Goal: Find specific page/section: Find specific page/section

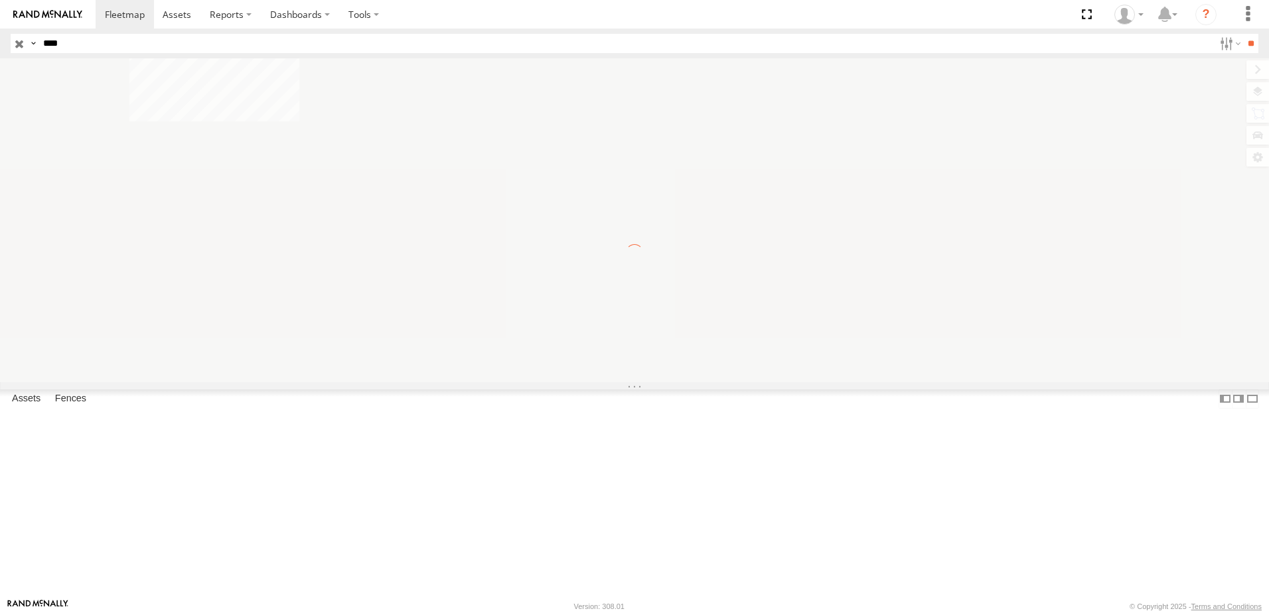
type input "****"
click at [1244, 34] on input "**" at bounding box center [1251, 43] width 15 height 19
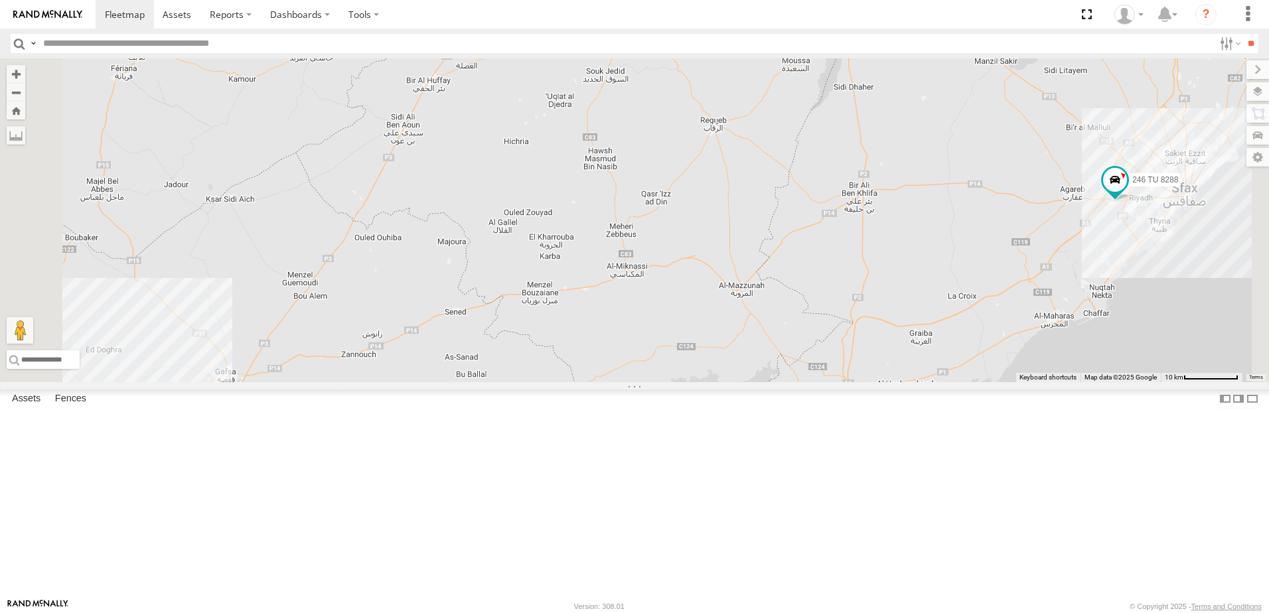
drag, startPoint x: 758, startPoint y: 327, endPoint x: 898, endPoint y: 236, distance: 166.7
click at [887, 244] on div "231 TU 3157 245 TU 9066 246 TU 8288" at bounding box center [634, 220] width 1269 height 324
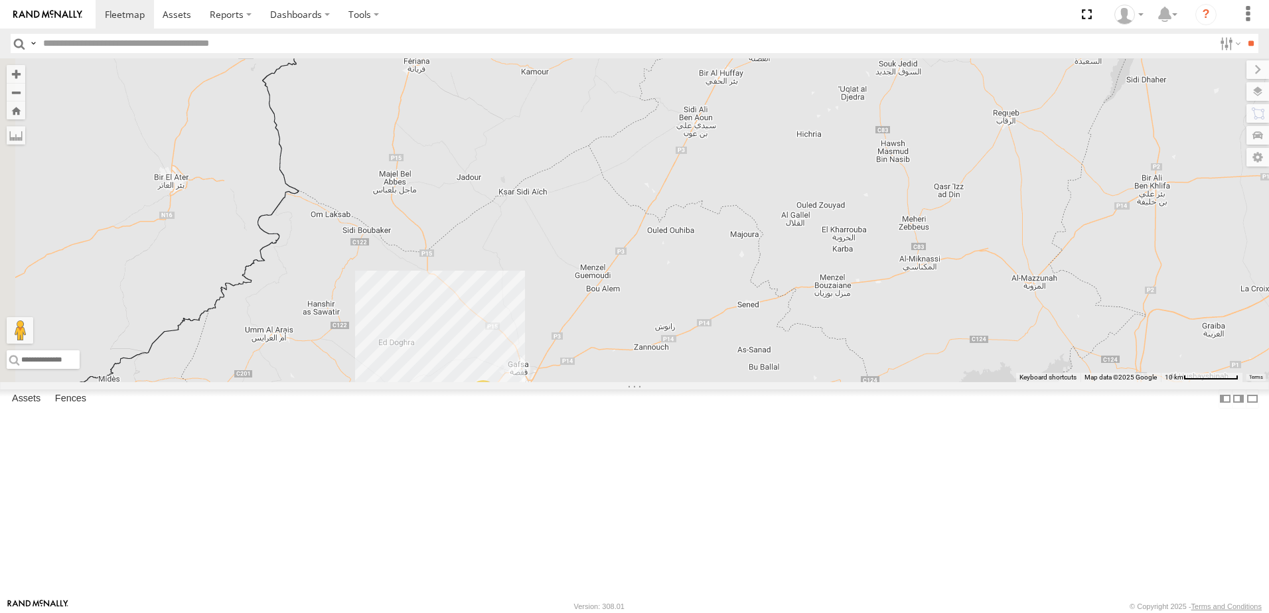
drag, startPoint x: 799, startPoint y: 297, endPoint x: 821, endPoint y: 449, distance: 153.6
click at [821, 382] on div "231 TU 3157 245 TU 9066 246 TU 8288 7" at bounding box center [634, 220] width 1269 height 324
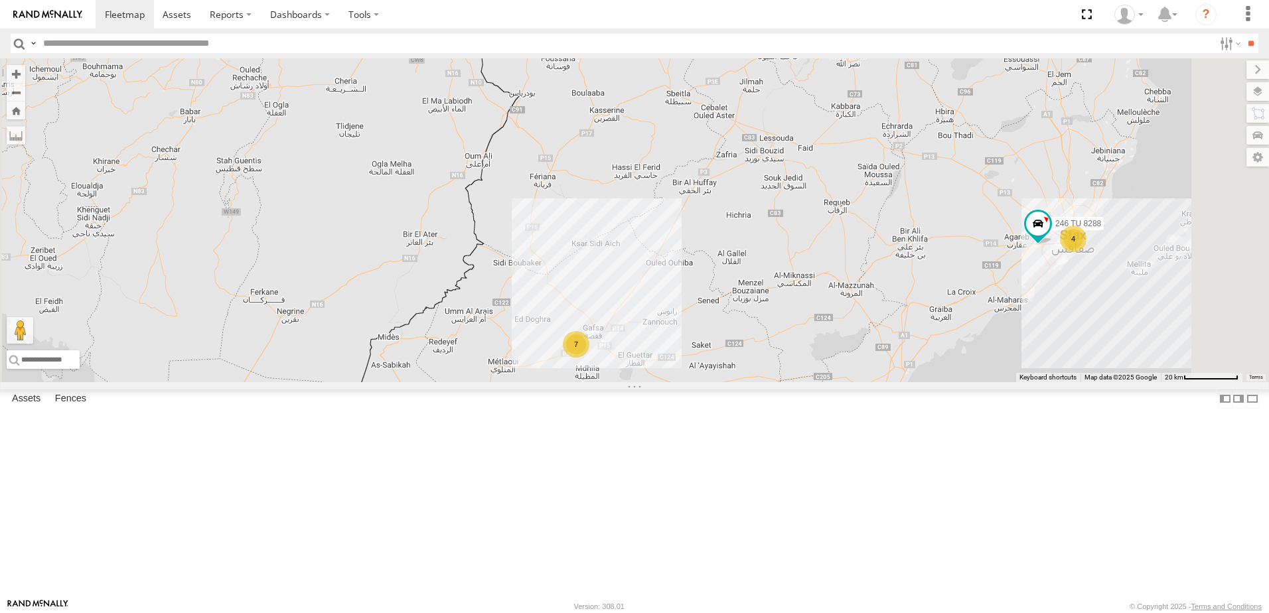
drag, startPoint x: 878, startPoint y: 376, endPoint x: 878, endPoint y: 387, distance: 11.3
click at [878, 382] on div "231 TU 3157 245 TU 9066 246 TU 8288 7 7 4 245 TU 9061" at bounding box center [634, 220] width 1269 height 324
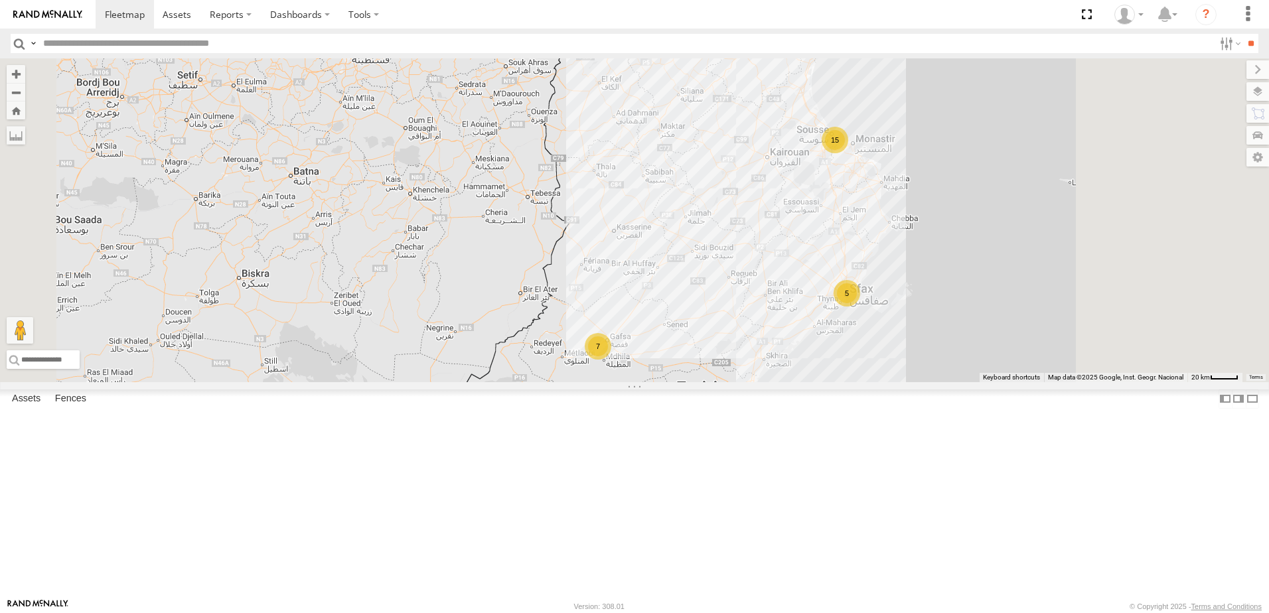
drag, startPoint x: 981, startPoint y: 357, endPoint x: 838, endPoint y: 404, distance: 150.8
click at [838, 382] on div "231 TU 3157 245 TU 9066 7 7 15 7 5 3" at bounding box center [634, 220] width 1269 height 324
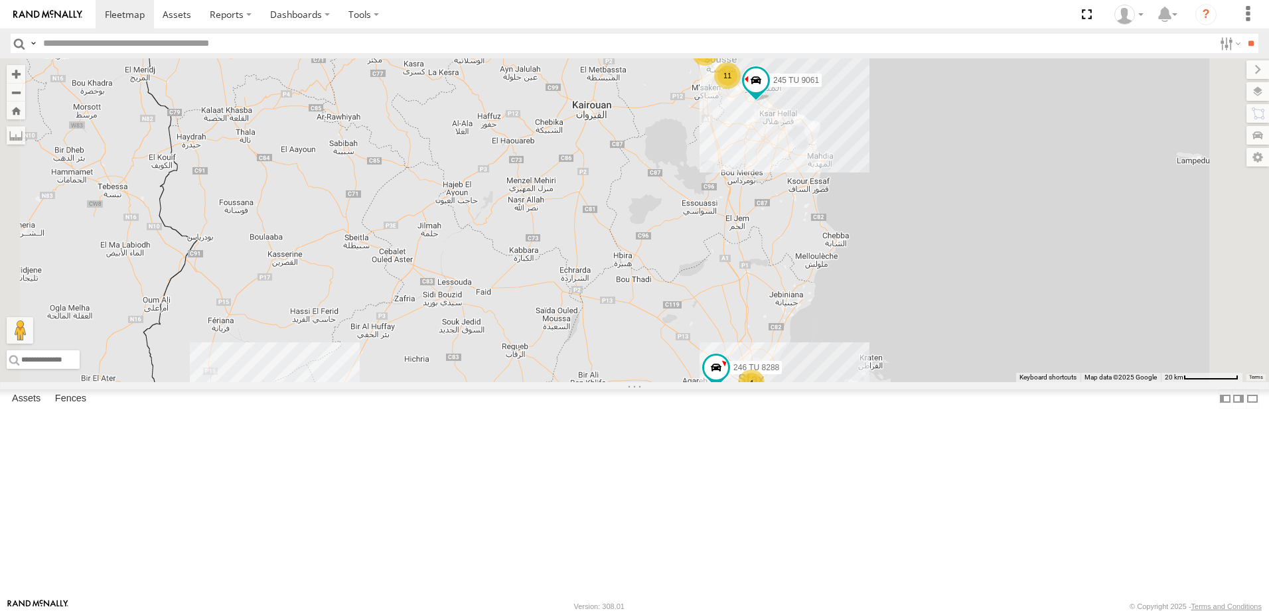
drag, startPoint x: 807, startPoint y: 390, endPoint x: 787, endPoint y: 477, distance: 89.1
click at [787, 382] on div "231 TU 3157 245 TU 9066 11 7 4 3 246 TU 8288 245 TU 9061" at bounding box center [634, 220] width 1269 height 324
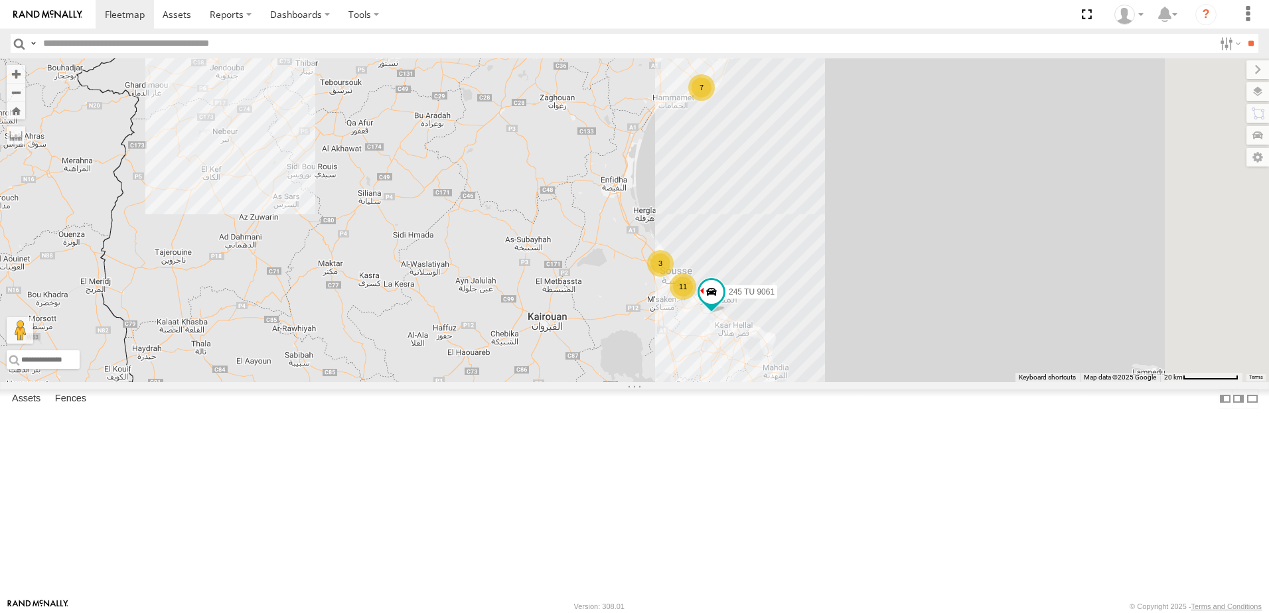
drag, startPoint x: 799, startPoint y: 419, endPoint x: 793, endPoint y: 453, distance: 35.0
click at [793, 382] on div "231 TU 3157 245 TU 9066 11 7 4 3 246 TU 8288 245 TU 9061 7" at bounding box center [634, 220] width 1269 height 324
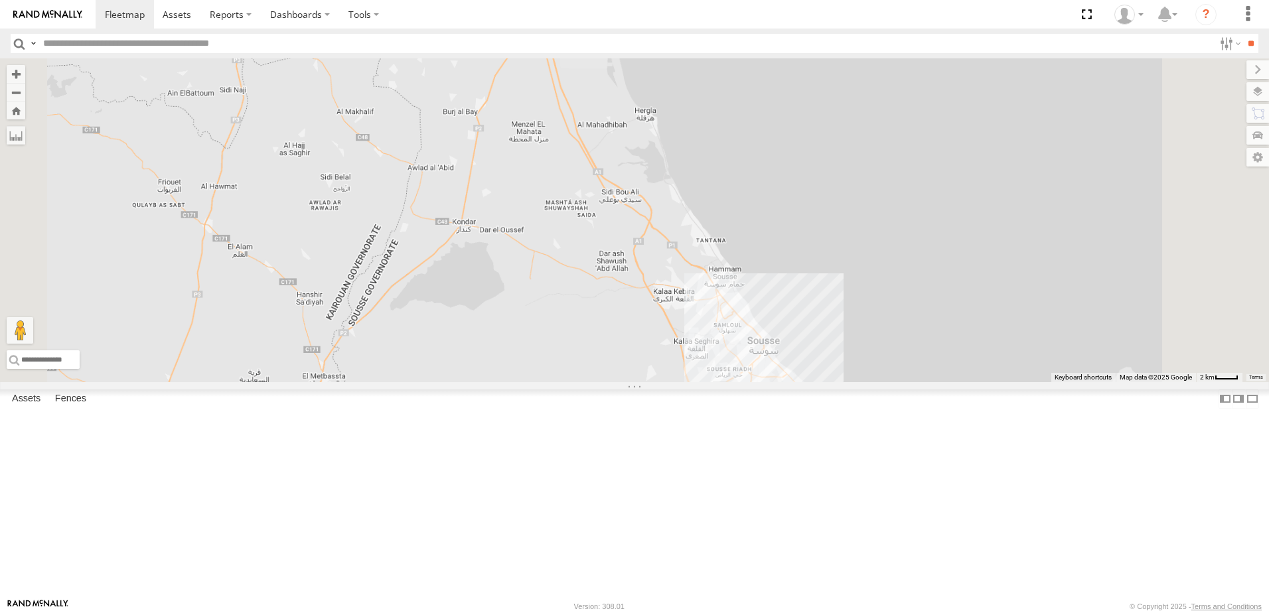
drag, startPoint x: 809, startPoint y: 513, endPoint x: 842, endPoint y: 517, distance: 33.4
click at [840, 382] on div "231 TU 3157 245 TU 9066 246 TU 8288 245 TU 9061" at bounding box center [634, 220] width 1269 height 324
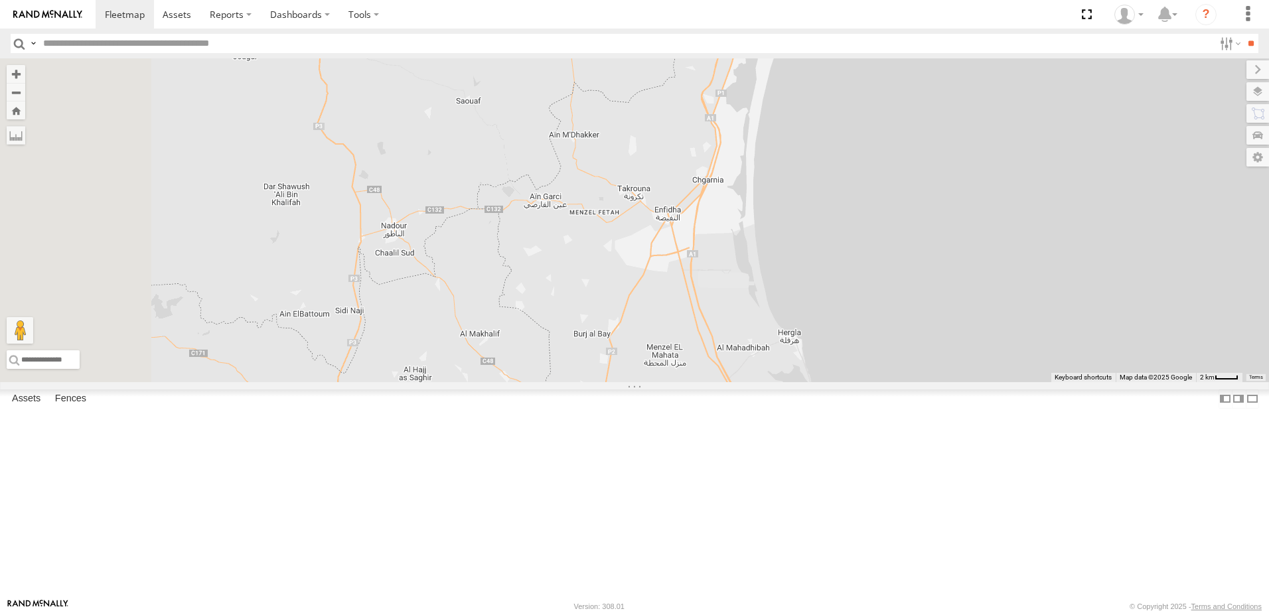
drag, startPoint x: 764, startPoint y: 424, endPoint x: 789, endPoint y: 467, distance: 50.2
click at [779, 382] on div "231 TU 3157 245 TU 9066 246 TU 8288 245 TU 9061 2 245 TU 9060" at bounding box center [634, 220] width 1269 height 324
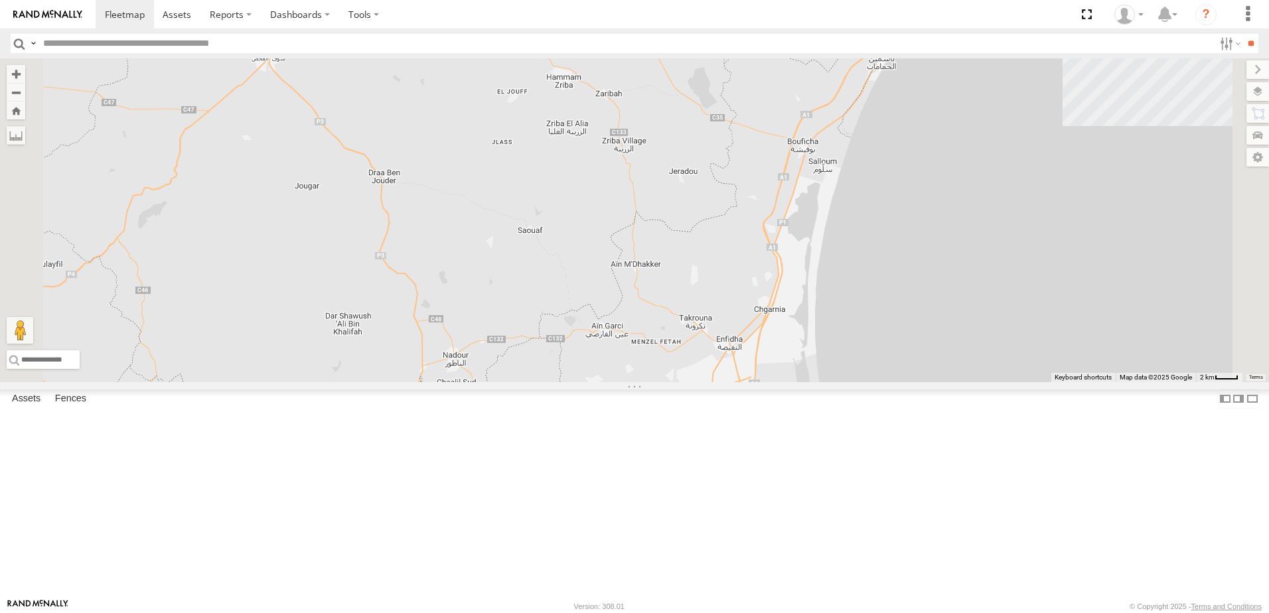
drag, startPoint x: 813, startPoint y: 378, endPoint x: 801, endPoint y: 188, distance: 190.2
click at [809, 212] on div "231 TU 3157 245 TU 9066 246 TU 8288 245 TU 9061 7" at bounding box center [634, 220] width 1269 height 324
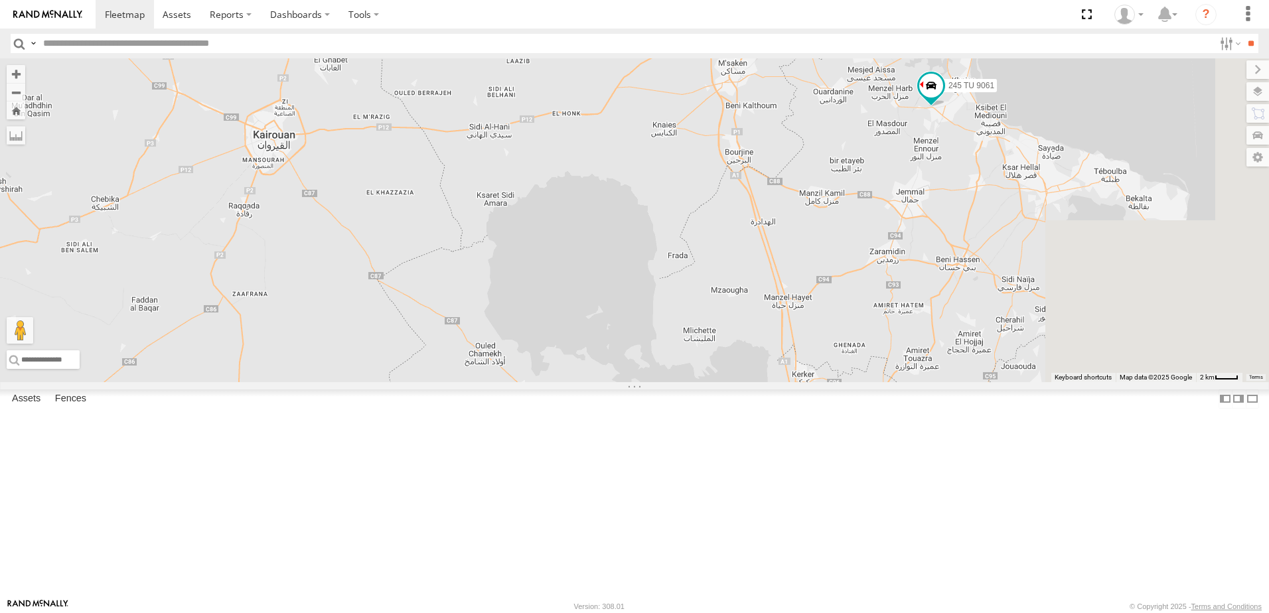
drag, startPoint x: 867, startPoint y: 309, endPoint x: 679, endPoint y: 513, distance: 277.2
click at [676, 382] on div "231 TU 3157 245 TU 9066 246 TU 8288 245 TU 9061 7" at bounding box center [634, 220] width 1269 height 324
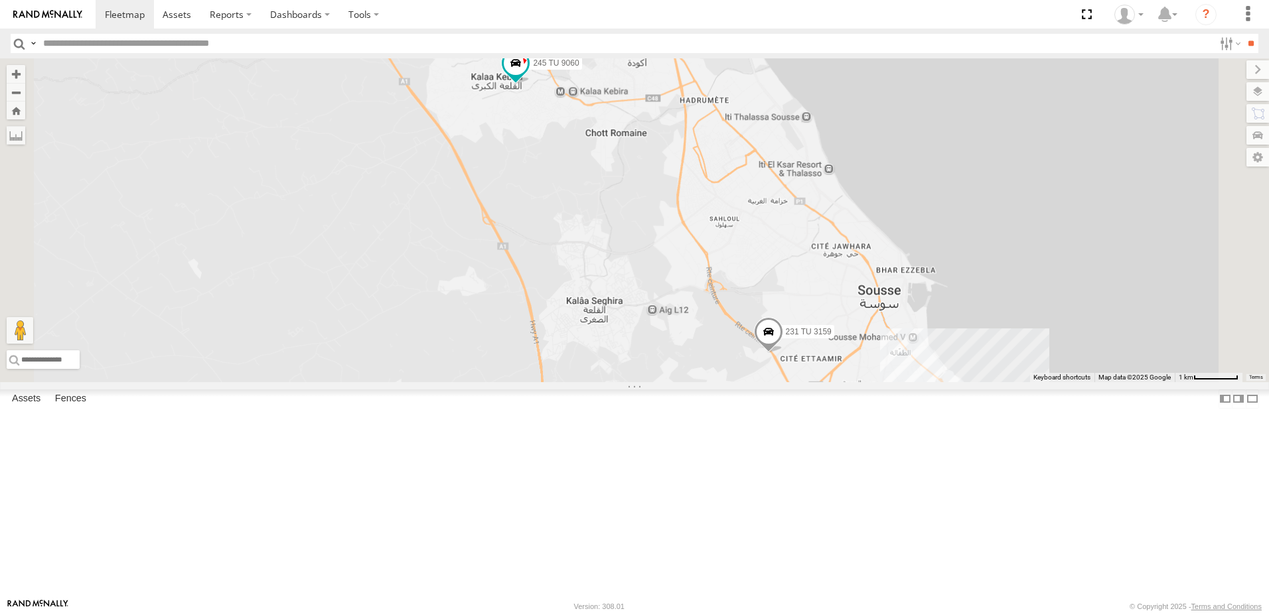
drag, startPoint x: 880, startPoint y: 241, endPoint x: 787, endPoint y: 530, distance: 304.0
click at [787, 382] on div "231 TU 3157 245 TU 9066 246 TU 8288 245 TU 9061 231 TU 3159 245 TU 9060" at bounding box center [634, 220] width 1269 height 324
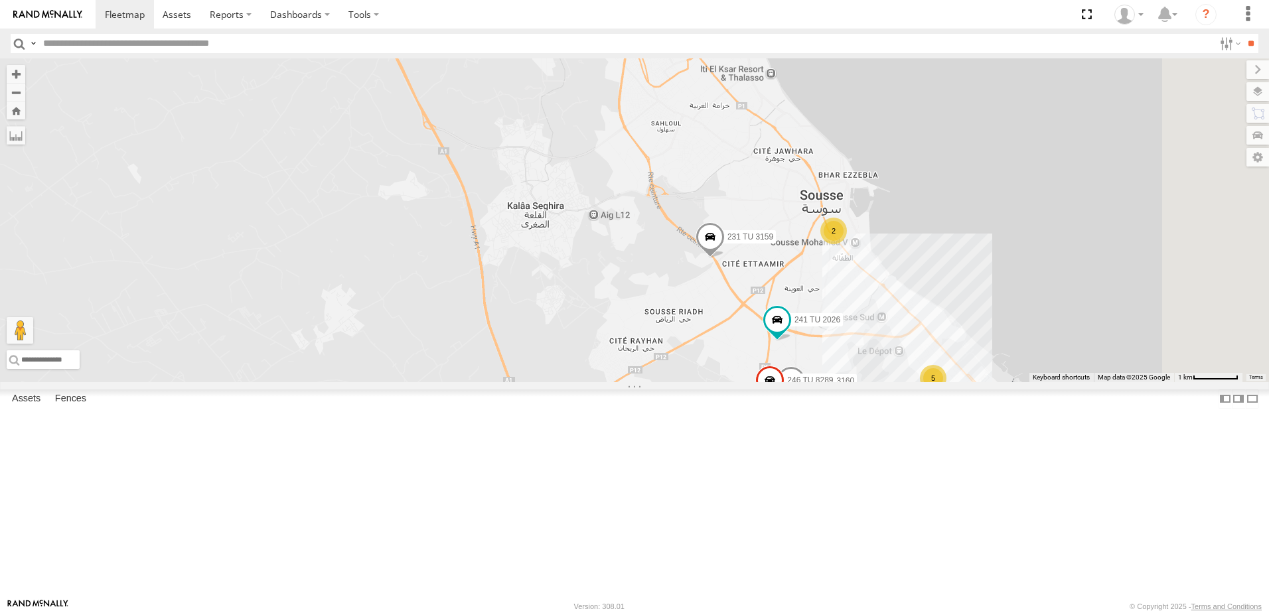
drag, startPoint x: 874, startPoint y: 517, endPoint x: 809, endPoint y: 394, distance: 139.0
click at [809, 382] on div "231 TU 3157 245 TU 9066 246 TU 8288 245 TU 9061 231 TU 3159 245 TU 9060 5 234 T…" at bounding box center [634, 220] width 1269 height 324
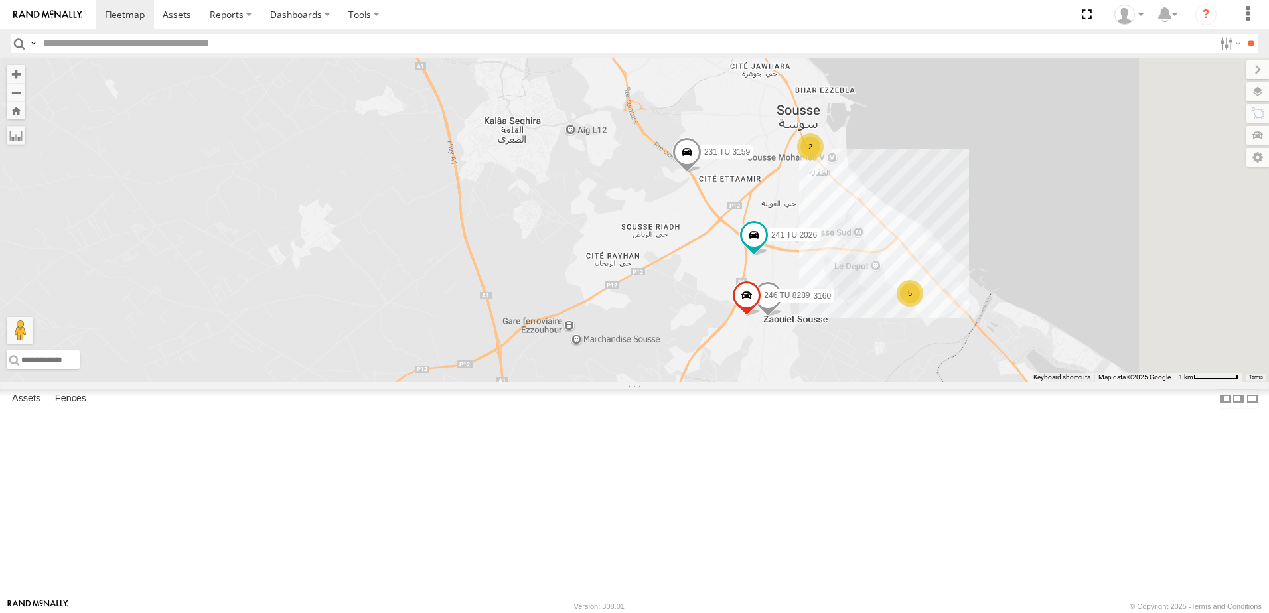
drag, startPoint x: 872, startPoint y: 515, endPoint x: 856, endPoint y: 455, distance: 61.2
click at [856, 382] on div "231 TU 3157 245 TU 9066 246 TU 8288 245 TU 9061 231 TU 3159 245 TU 9060 5 234 T…" at bounding box center [634, 220] width 1269 height 324
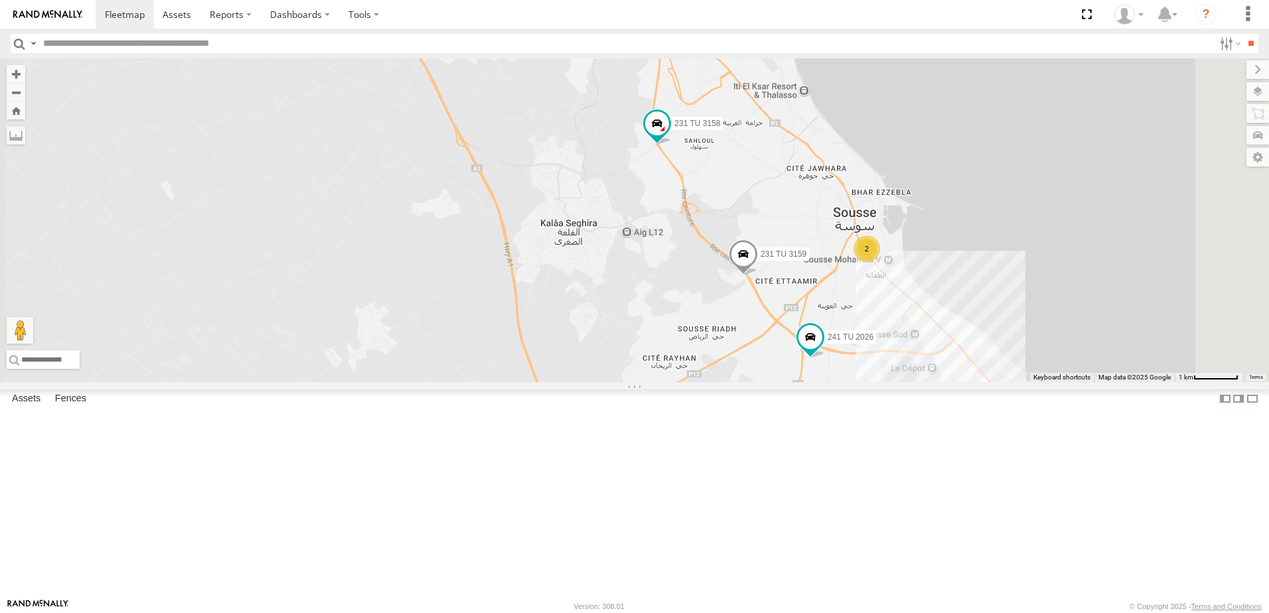
drag, startPoint x: 795, startPoint y: 382, endPoint x: 853, endPoint y: 494, distance: 125.6
click at [853, 382] on div "231 TU 3157 245 TU 9066 246 TU 8288 245 TU 9061 231 TU 3159 245 TU 9060 5 234 T…" at bounding box center [634, 220] width 1269 height 324
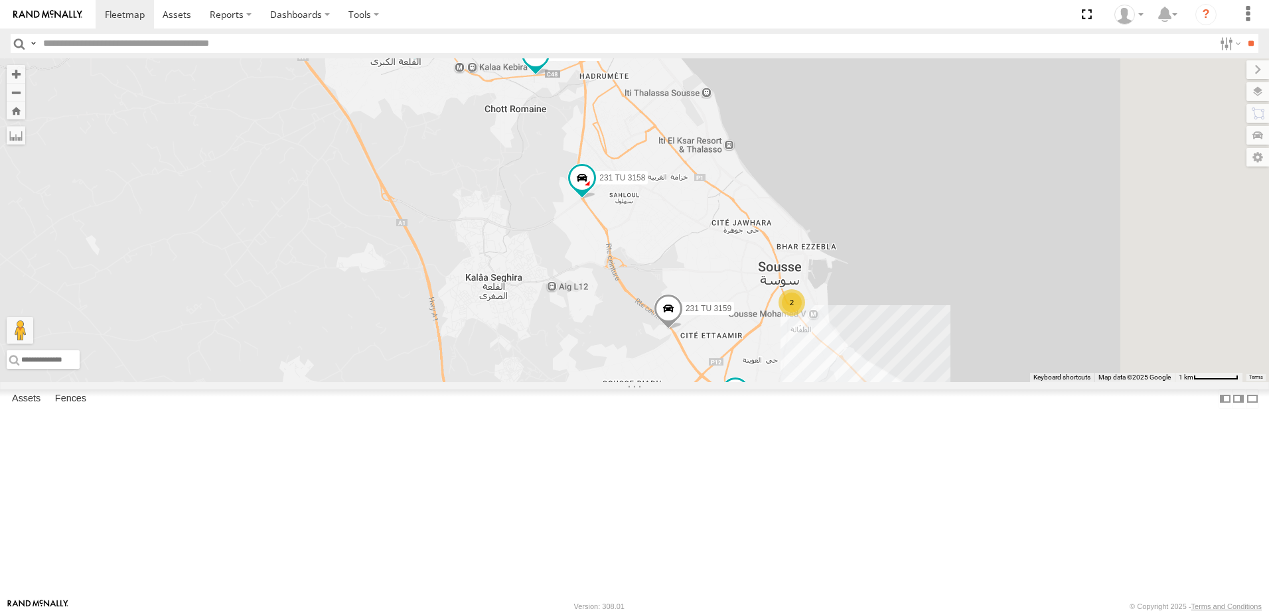
drag, startPoint x: 844, startPoint y: 449, endPoint x: 792, endPoint y: 461, distance: 53.3
click at [793, 382] on div "231 TU 3157 245 TU 9066 246 TU 8288 245 TU 9061 231 TU 3159 245 TU 9060 5 234 T…" at bounding box center [634, 220] width 1269 height 324
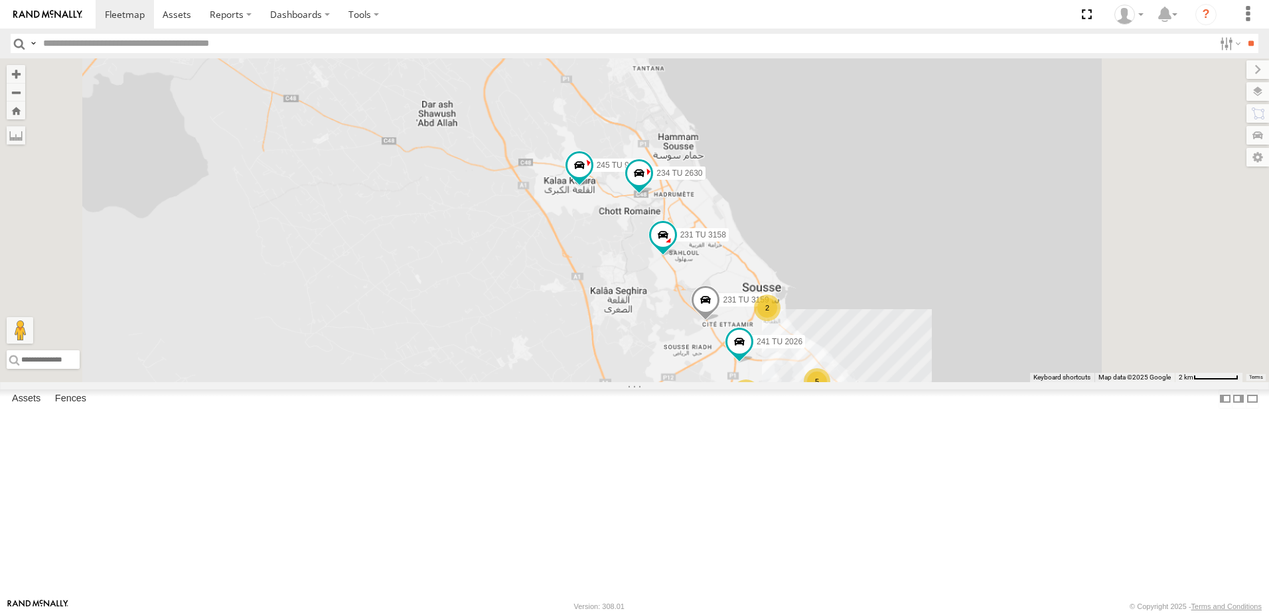
drag, startPoint x: 926, startPoint y: 465, endPoint x: 910, endPoint y: 421, distance: 47.3
click at [910, 382] on div "231 TU 3157 245 TU 9066 246 TU 8288 245 TU 9061 231 TU 3159 245 TU 9060 234 TU …" at bounding box center [634, 220] width 1269 height 324
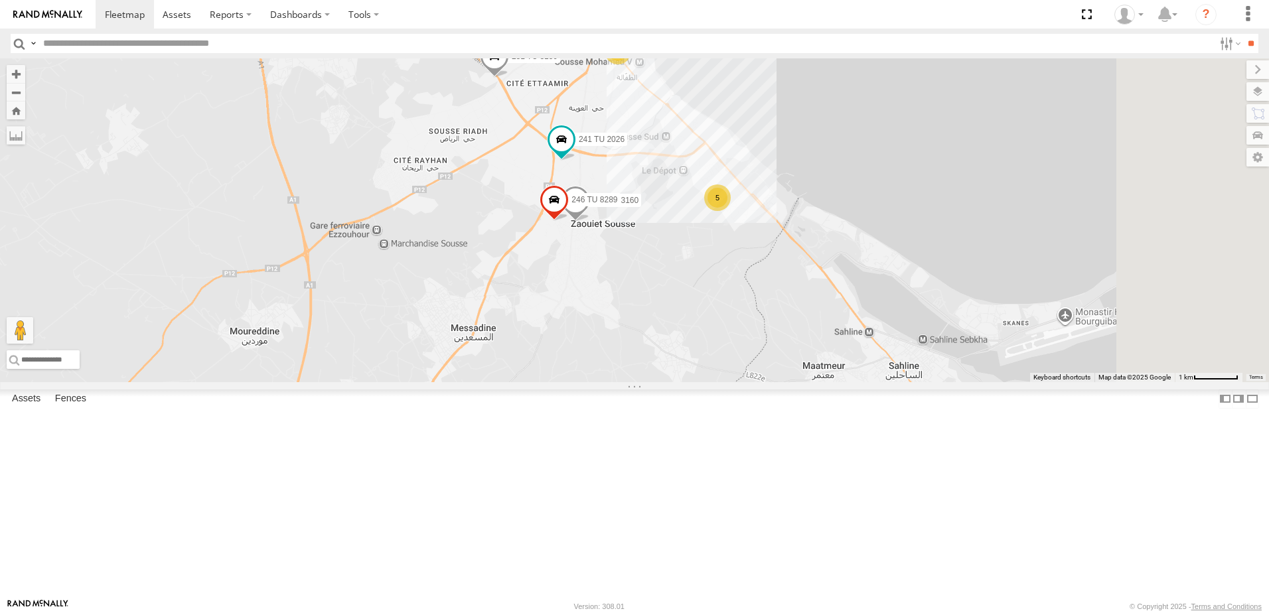
drag, startPoint x: 962, startPoint y: 495, endPoint x: 902, endPoint y: 357, distance: 150.5
click at [900, 366] on div "231 TU 3157 245 TU 9066 246 TU 8288 245 TU 9061 231 TU 3159 245 TU 9060 234 TU …" at bounding box center [634, 220] width 1269 height 324
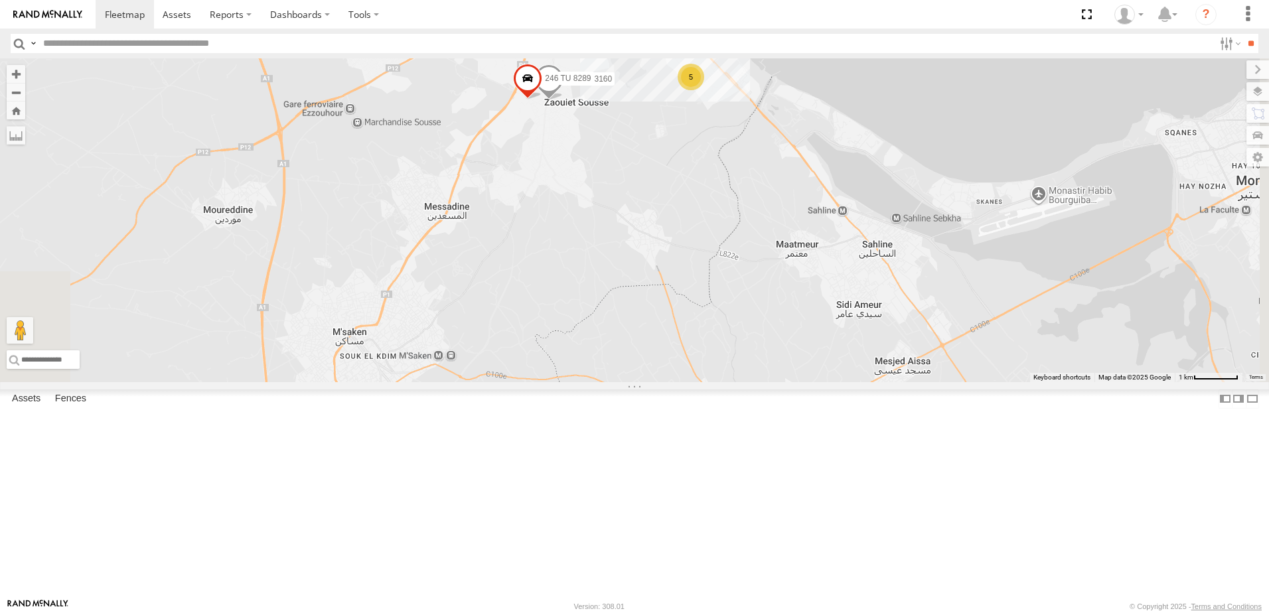
drag, startPoint x: 947, startPoint y: 452, endPoint x: 910, endPoint y: 317, distance: 139.6
click at [910, 323] on div "231 TU 3157 245 TU 9066 246 TU 8288 245 TU 9061 231 TU 3159 245 TU 9060 234 TU …" at bounding box center [634, 220] width 1269 height 324
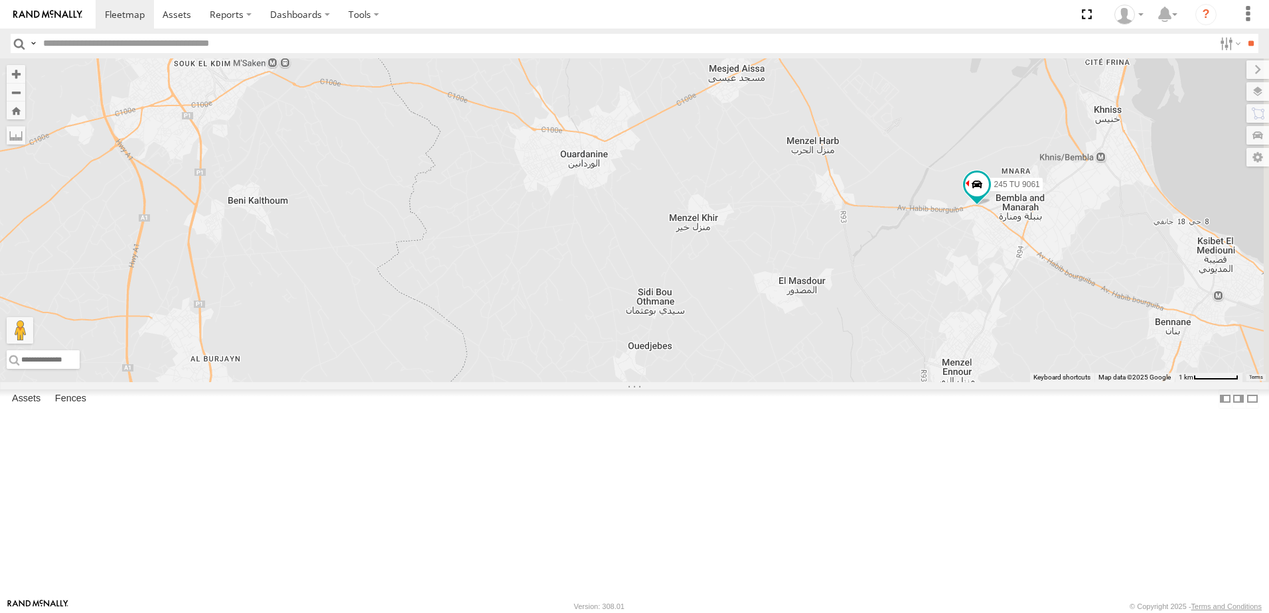
drag, startPoint x: 953, startPoint y: 415, endPoint x: 841, endPoint y: 288, distance: 169.3
click at [841, 288] on div "231 TU 3157 245 TU 9066 246 TU 8288 245 TU 9061 231 TU 3159 245 TU 9060 234 TU …" at bounding box center [634, 220] width 1269 height 324
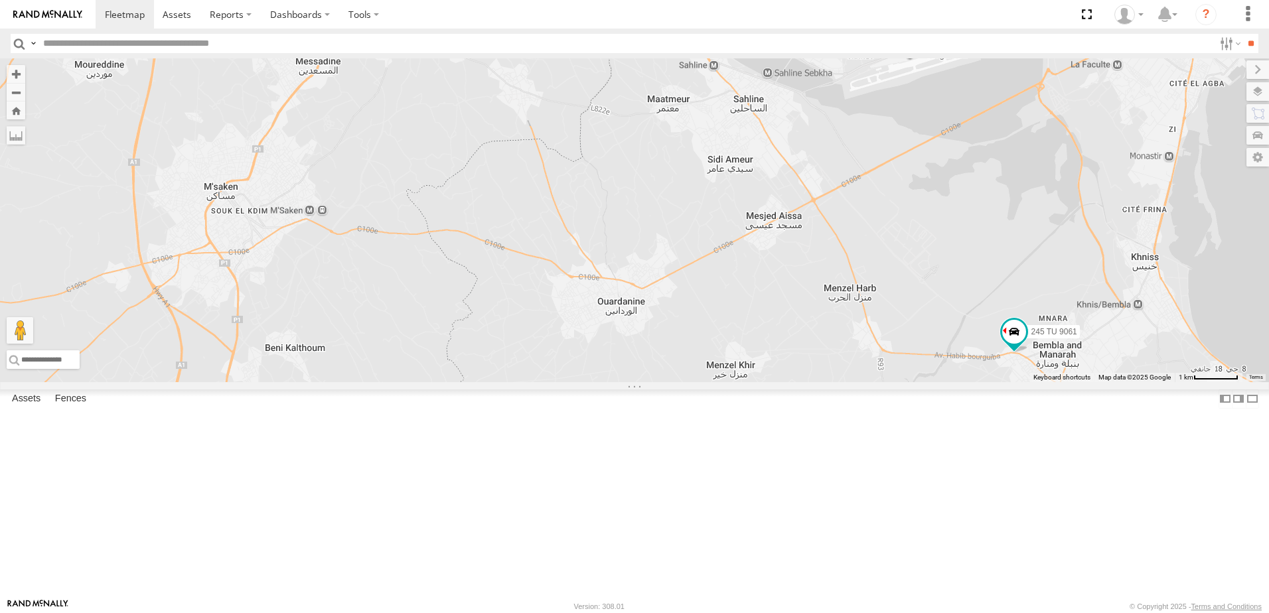
drag, startPoint x: 841, startPoint y: 288, endPoint x: 912, endPoint y: 631, distance: 350.7
click at [912, 613] on html at bounding box center [634, 306] width 1269 height 613
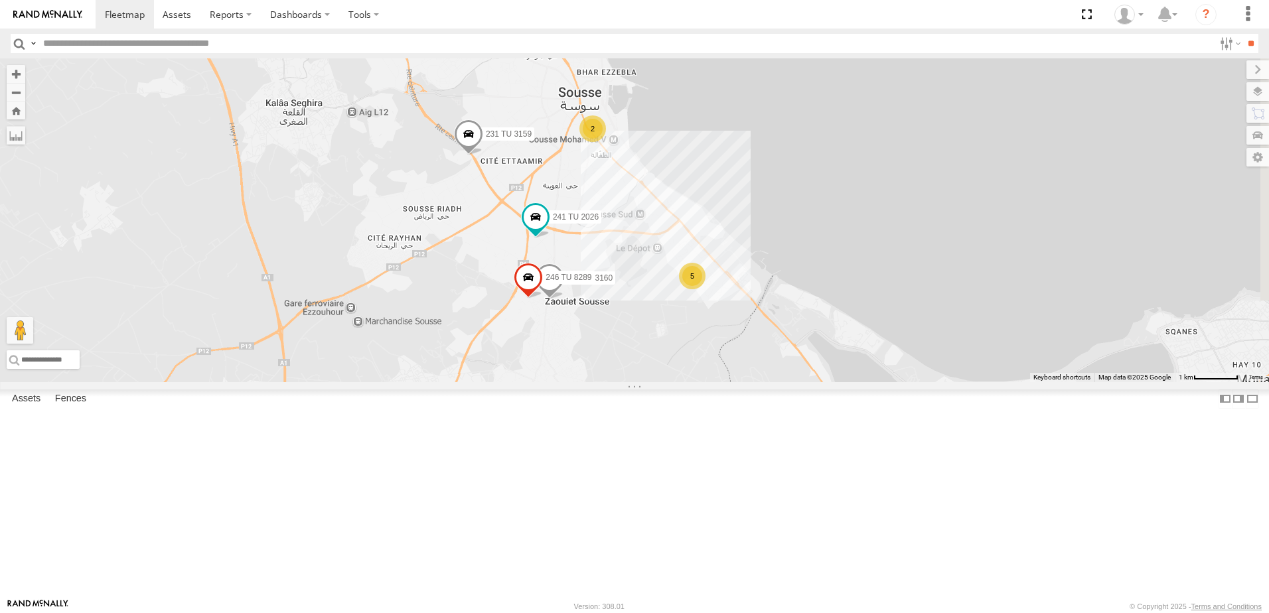
drag, startPoint x: 854, startPoint y: 393, endPoint x: 944, endPoint y: 564, distance: 192.7
click at [944, 382] on div "231 TU 3157 245 TU 9066 246 TU 8288 245 TU 9061 231 TU 3159 245 TU 9060 234 TU …" at bounding box center [634, 220] width 1269 height 324
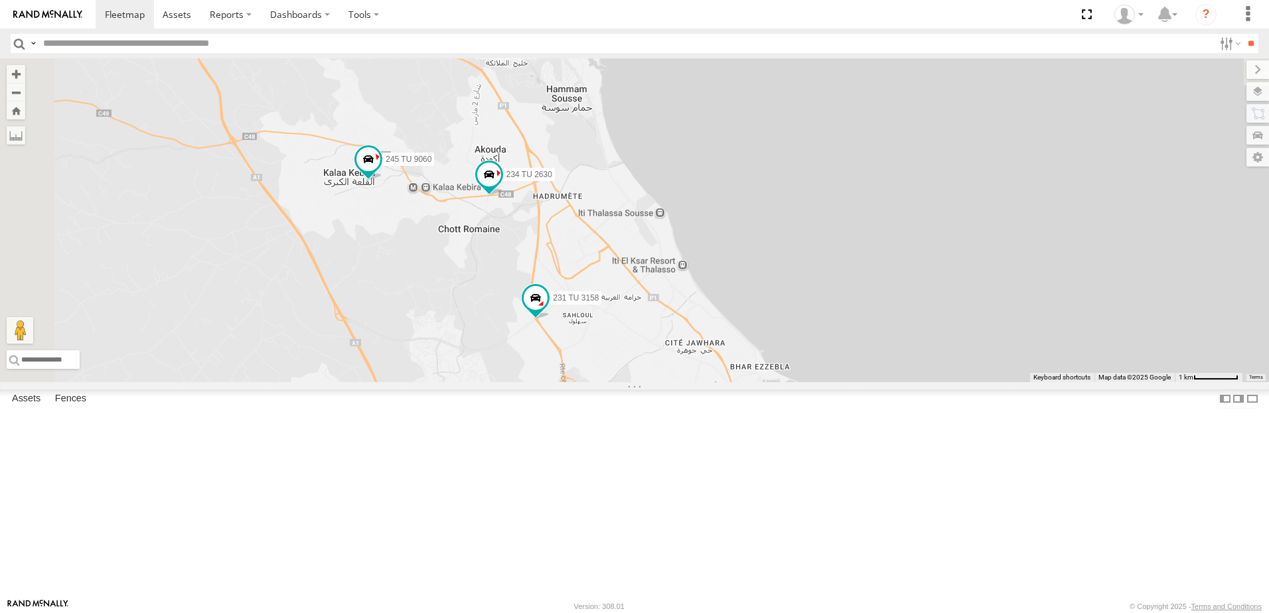
drag, startPoint x: 867, startPoint y: 466, endPoint x: 892, endPoint y: 540, distance: 77.7
click at [906, 382] on div "231 TU 3157 245 TU 9066 246 TU 8288 245 TU 9061 231 TU 3159 245 TU 9060 234 TU …" at bounding box center [634, 220] width 1269 height 324
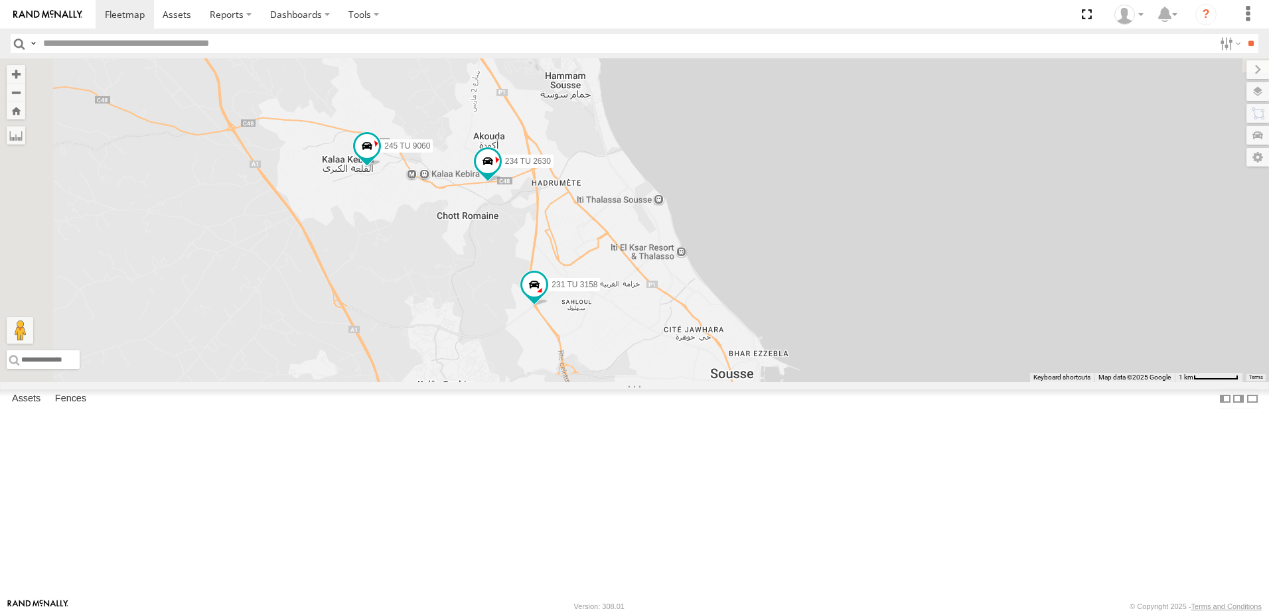
click at [889, 382] on div "231 TU 3157 245 TU 9066 246 TU 8288 245 TU 9061 231 TU 3159 245 TU 9060 234 TU …" at bounding box center [634, 220] width 1269 height 324
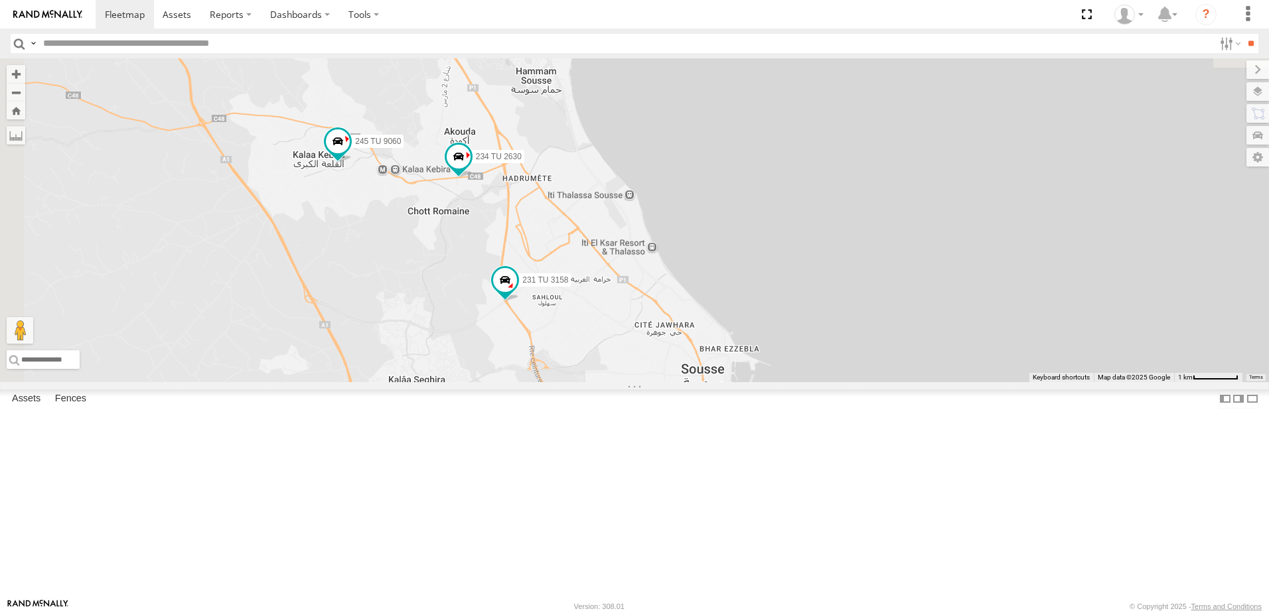
drag, startPoint x: 868, startPoint y: 546, endPoint x: 839, endPoint y: 542, distance: 29.5
click at [839, 382] on div "231 TU 3157 245 TU 9066 246 TU 8288 245 TU 9061 231 TU 3159 245 TU 9060 234 TU …" at bounding box center [634, 220] width 1269 height 324
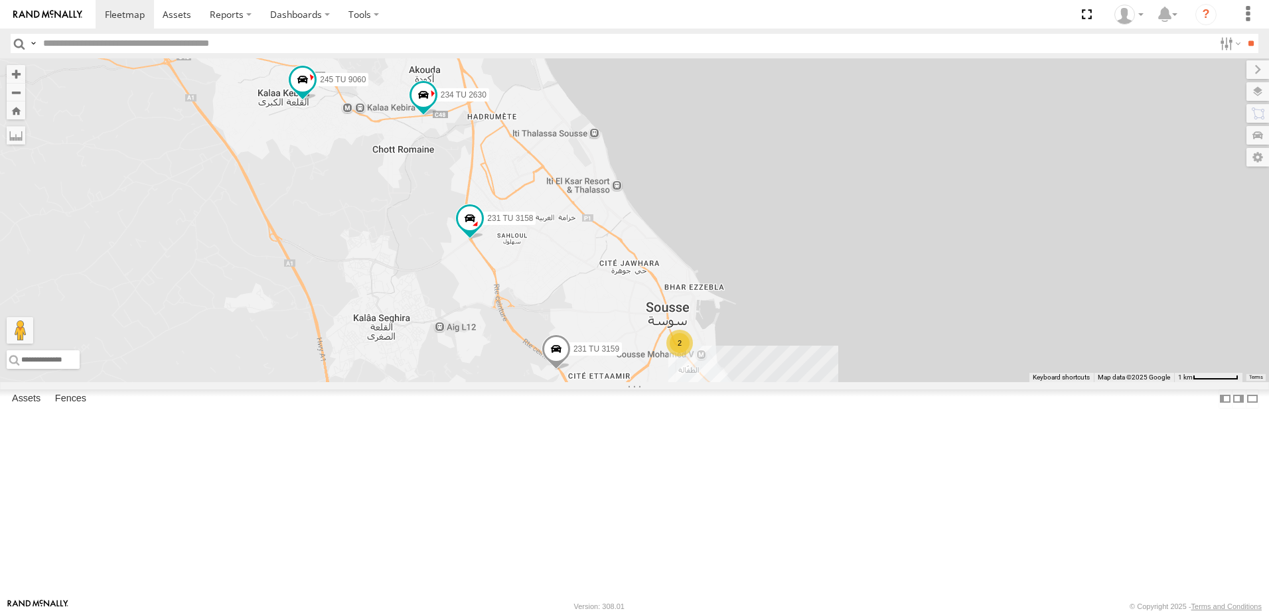
drag, startPoint x: 829, startPoint y: 548, endPoint x: 815, endPoint y: 488, distance: 62.0
click at [815, 382] on div "231 TU 3157 245 TU 9066 246 TU 8288 245 TU 9061 231 TU 3159 245 TU 9060 234 TU …" at bounding box center [634, 220] width 1269 height 324
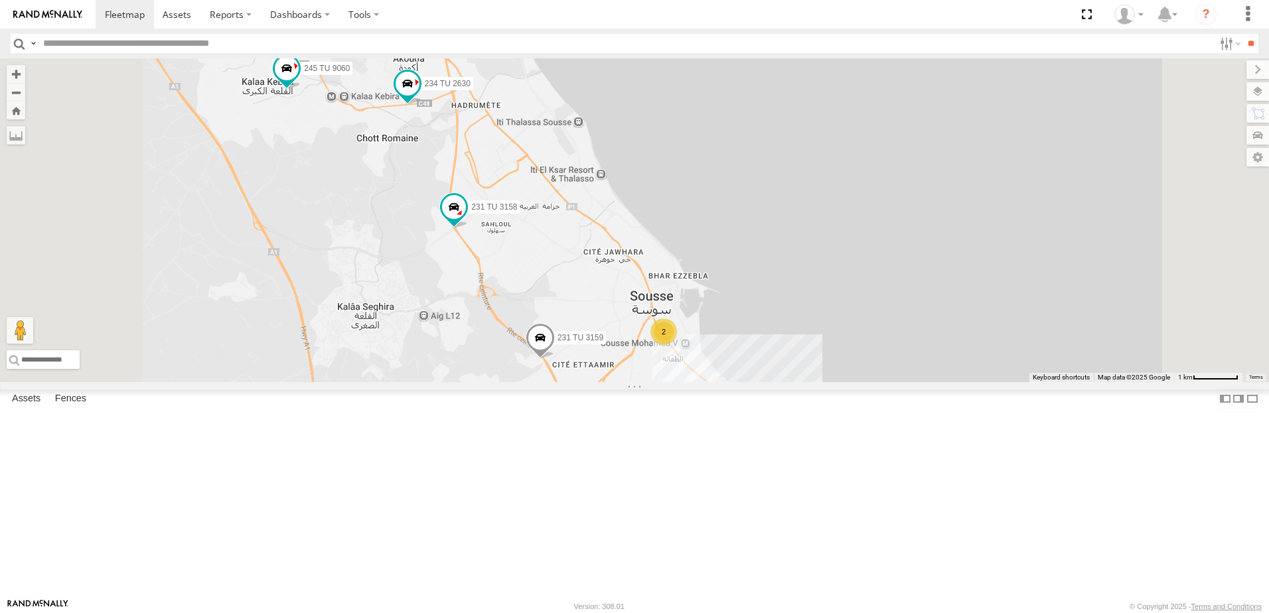
click at [619, 433] on span at bounding box center [608, 421] width 24 height 24
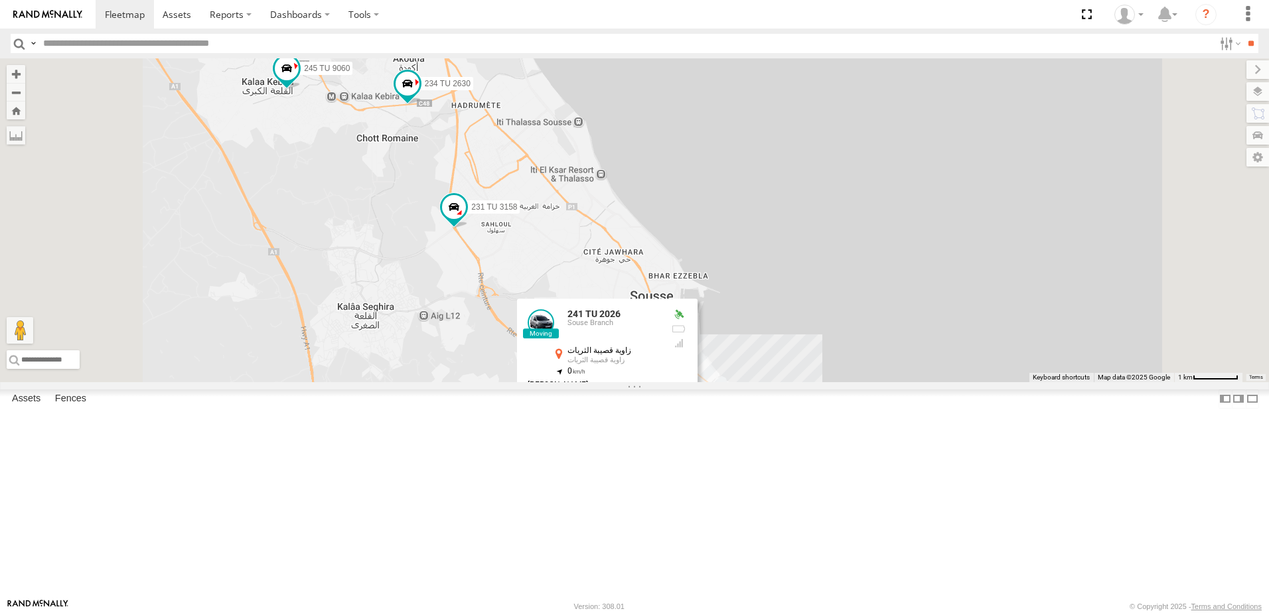
click at [550, 382] on div "231 TU 3157 245 TU 9066 246 TU 8288 245 TU 9061 231 TU 3159 245 TU 9060 234 TU …" at bounding box center [634, 220] width 1269 height 324
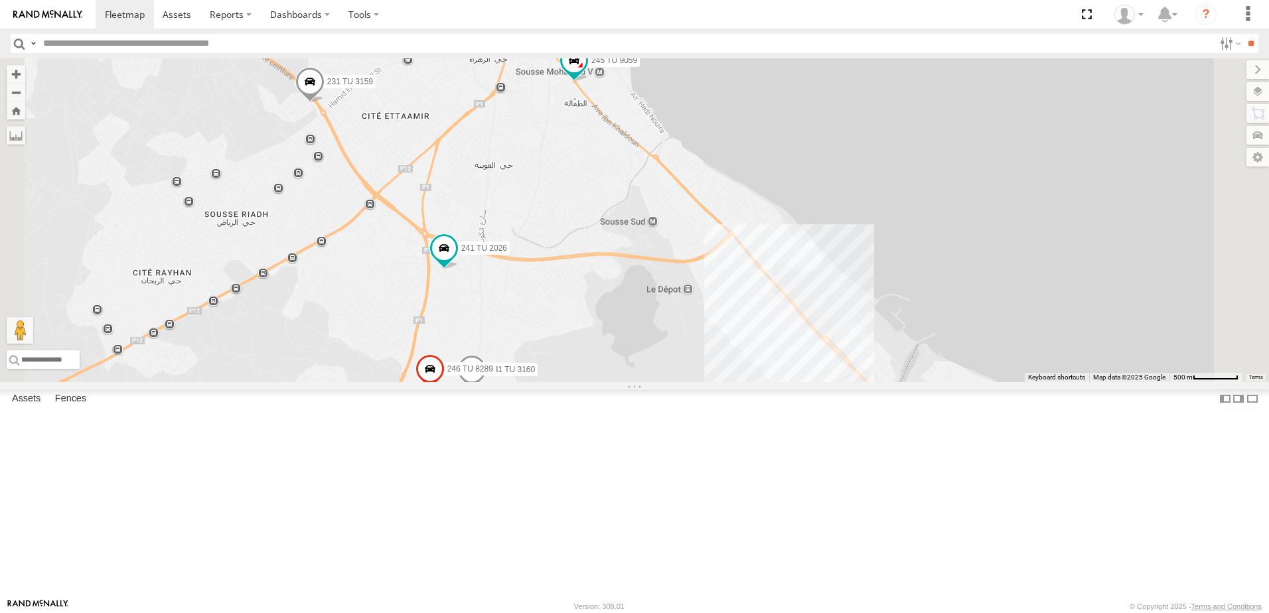
drag, startPoint x: 840, startPoint y: 503, endPoint x: 733, endPoint y: 297, distance: 231.9
click at [733, 297] on div "231 TU 3157 245 TU 9066 246 TU 8288 245 TU 9061 231 TU 3159 245 TU 9060 234 TU …" at bounding box center [634, 220] width 1269 height 324
click at [111, 46] on input "text" at bounding box center [626, 43] width 1176 height 19
type input "****"
click at [1244, 34] on input "**" at bounding box center [1251, 43] width 15 height 19
